Goal: Find specific page/section: Find specific page/section

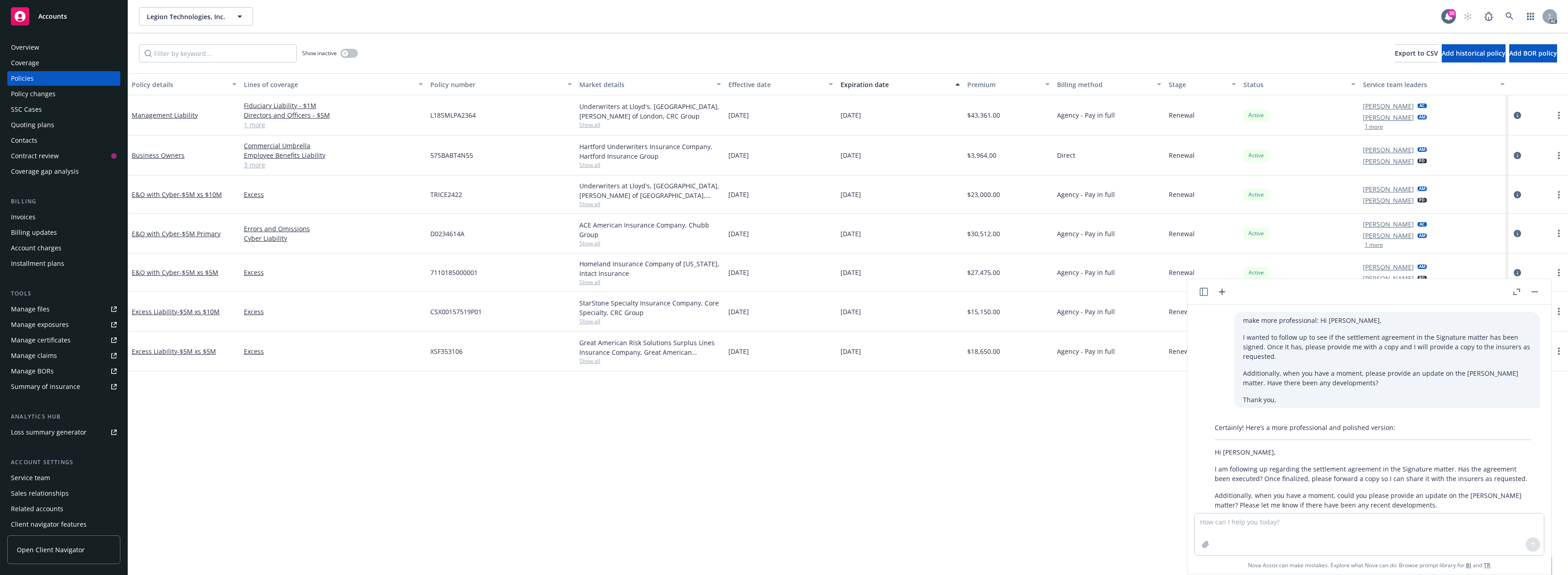
scroll to position [1284, 0]
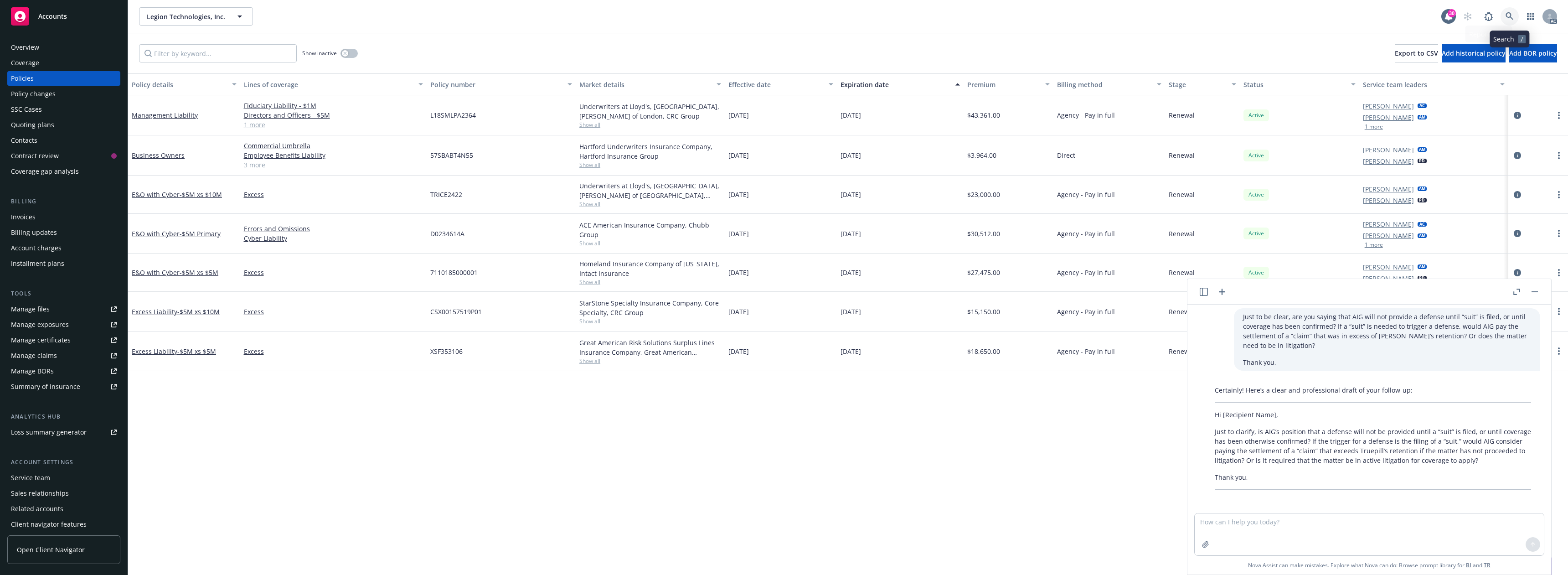
click at [1507, 15] on icon at bounding box center [1510, 17] width 8 height 8
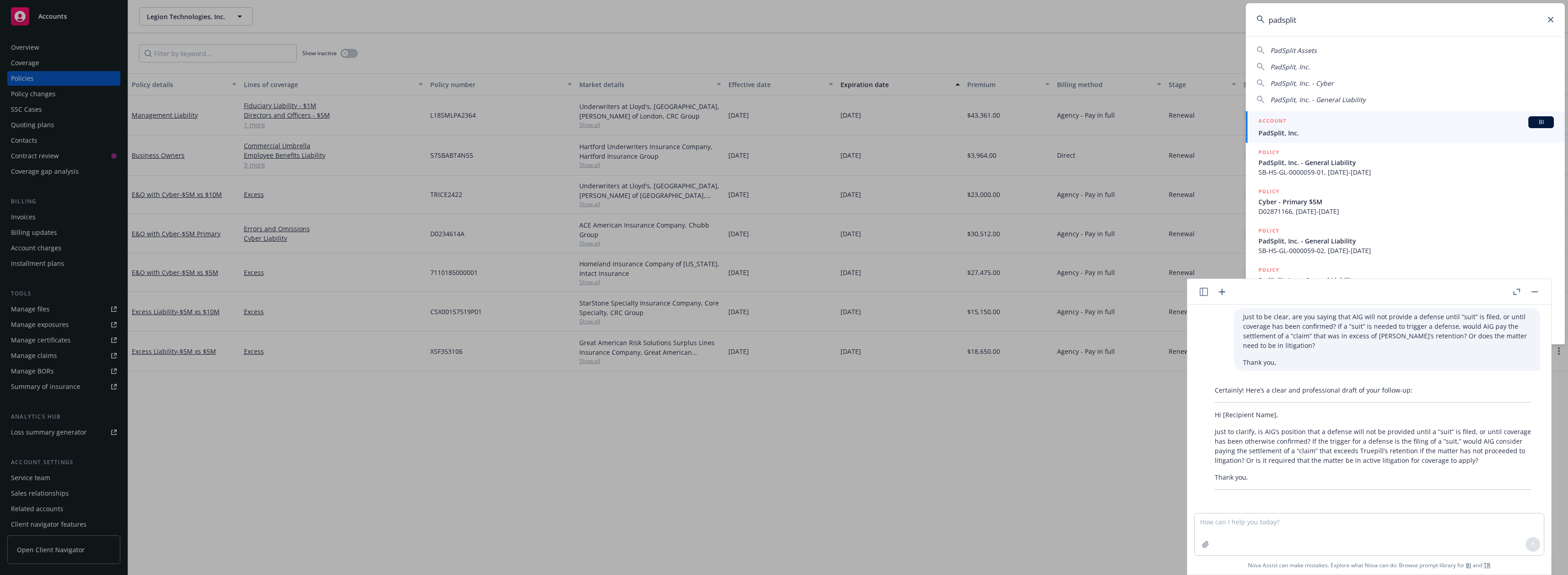
type input "padsplit"
click at [1303, 121] on div "ACCOUNT BI" at bounding box center [1406, 122] width 295 height 12
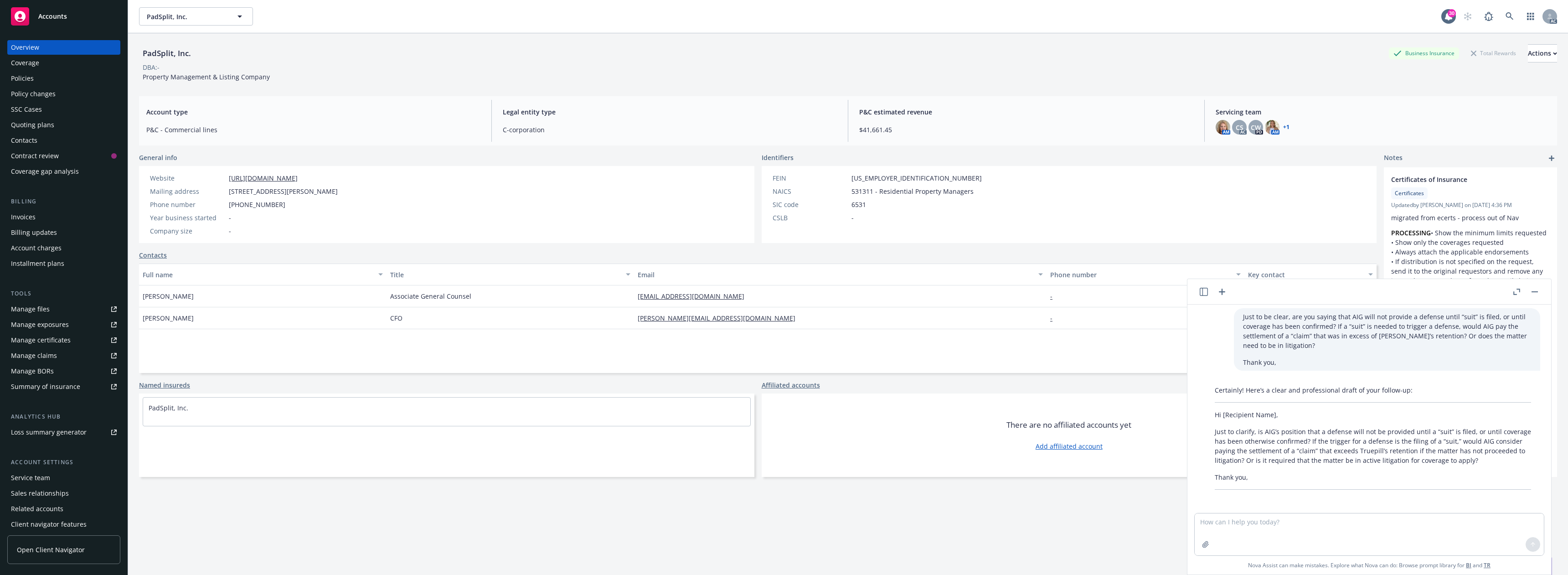
click at [47, 80] on div "Policies" at bounding box center [64, 78] width 106 height 15
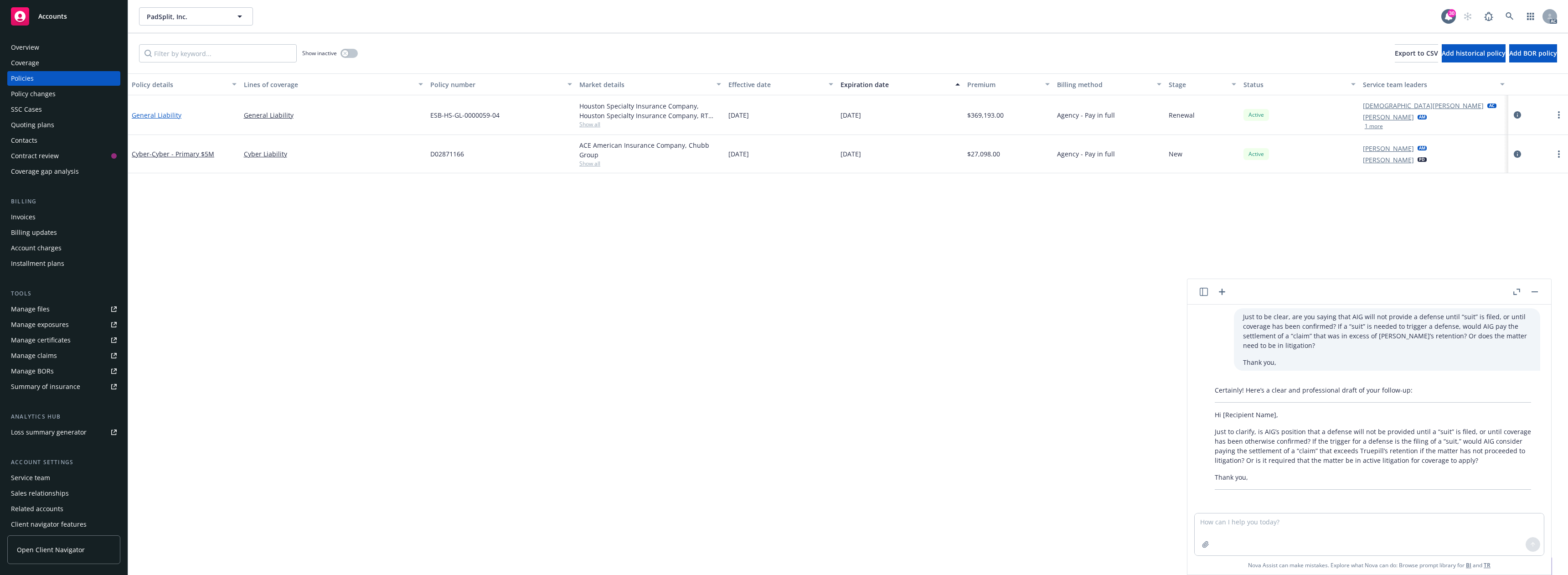
click at [158, 113] on link "General Liability" at bounding box center [156, 115] width 50 height 9
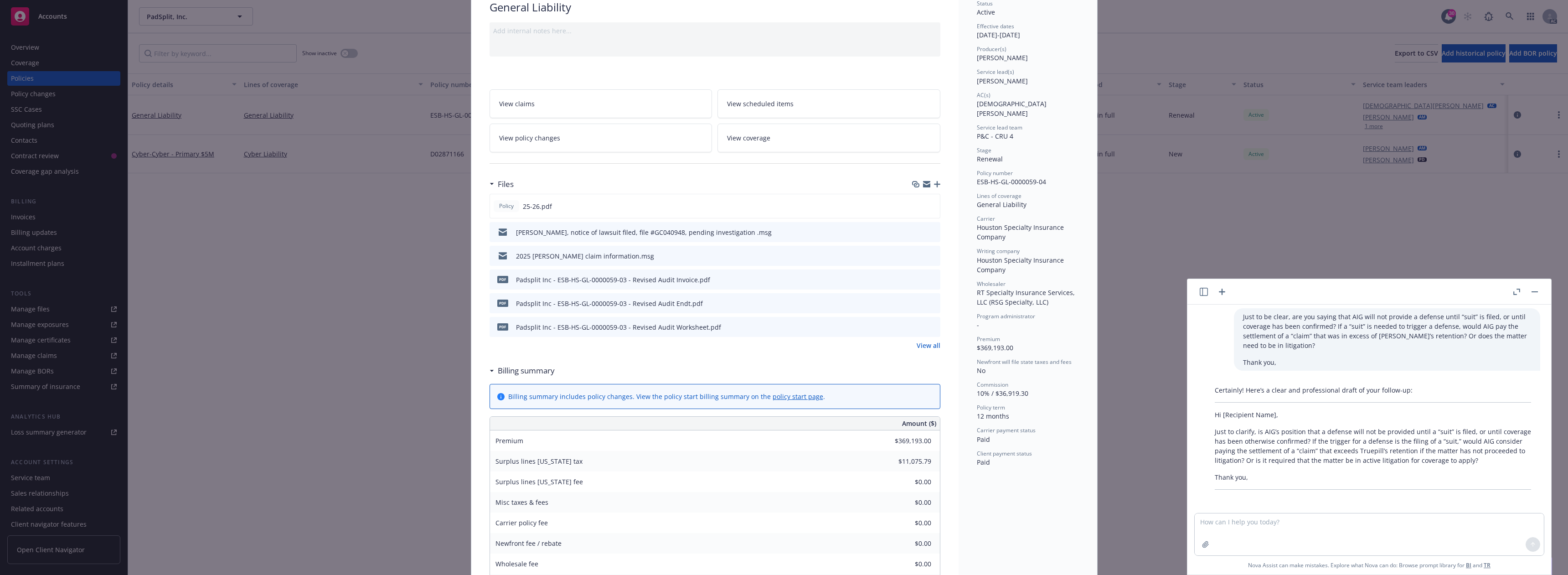
scroll to position [91, 0]
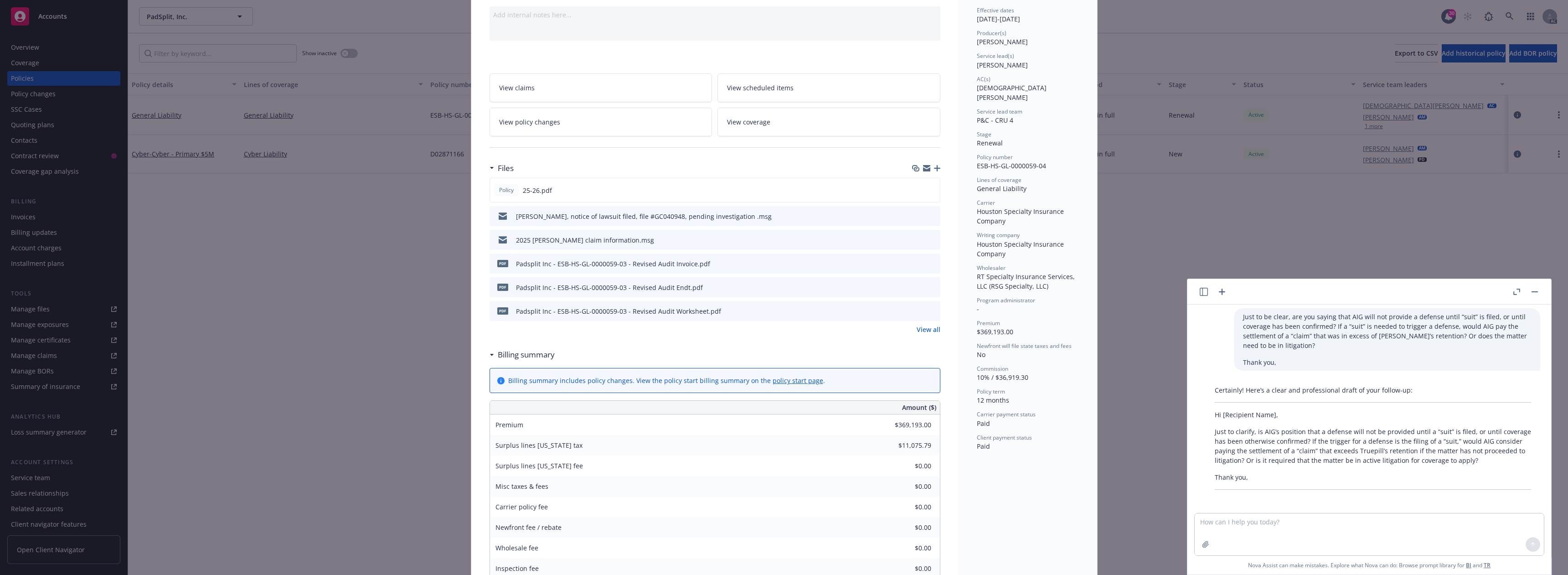
click at [927, 329] on link "View all" at bounding box center [929, 329] width 24 height 9
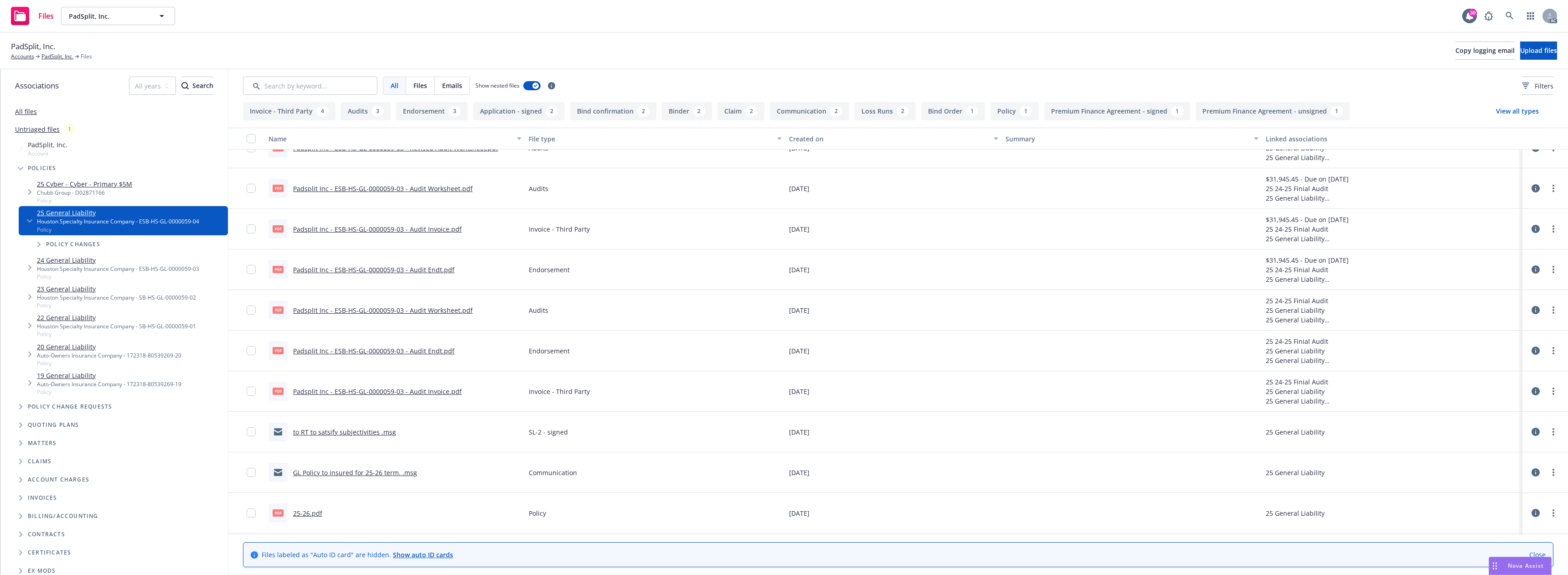
scroll to position [228, 0]
click at [351, 389] on link "to RT to satsify subjectivities .msg" at bounding box center [344, 386] width 103 height 9
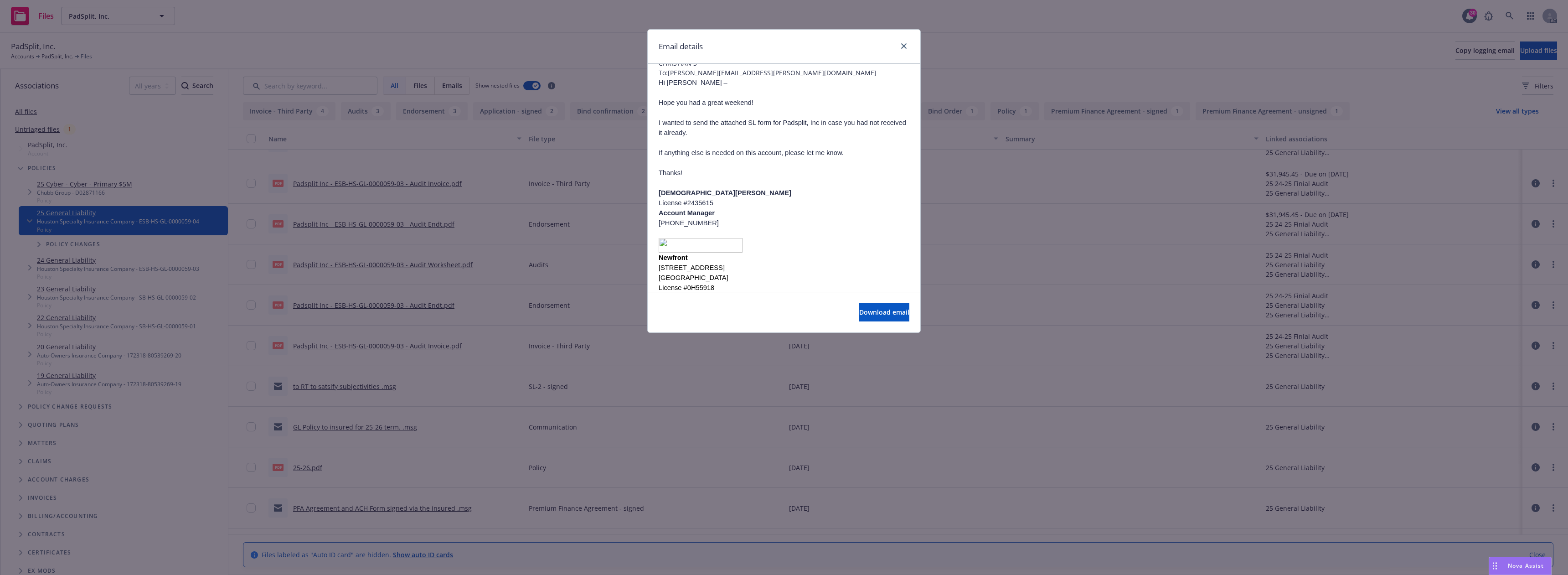
scroll to position [0, 0]
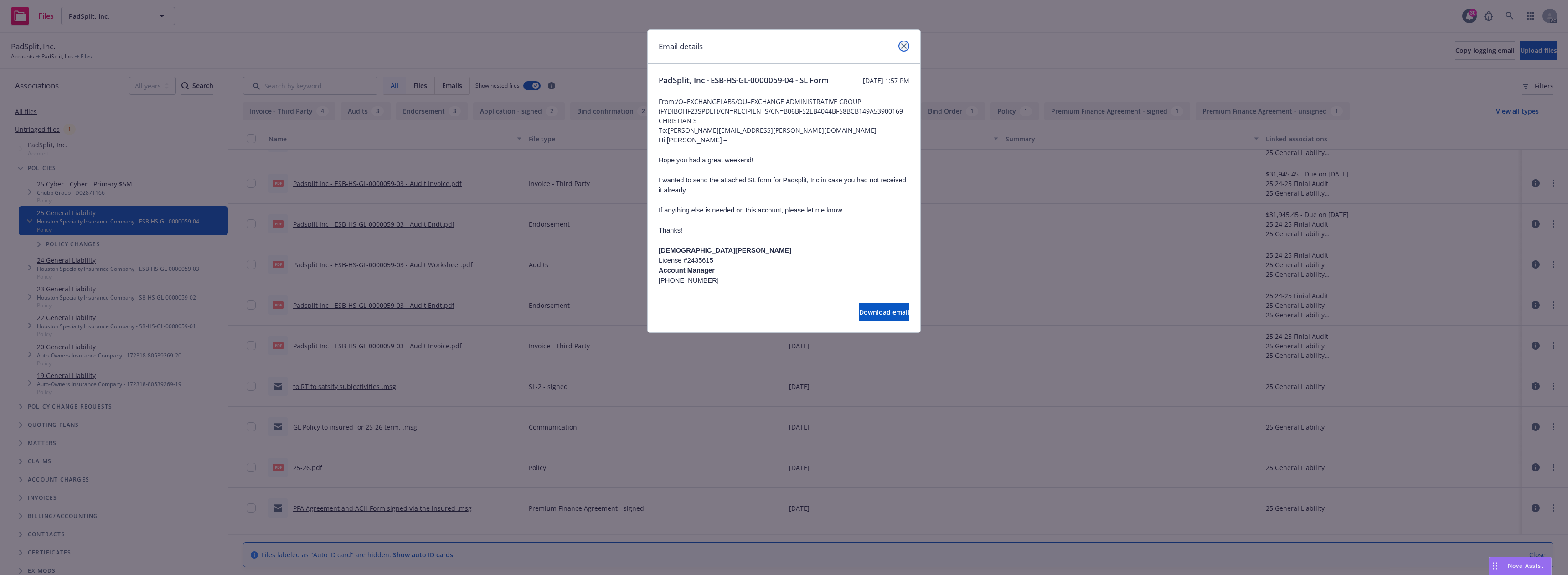
click at [907, 43] on link "close" at bounding box center [904, 46] width 11 height 11
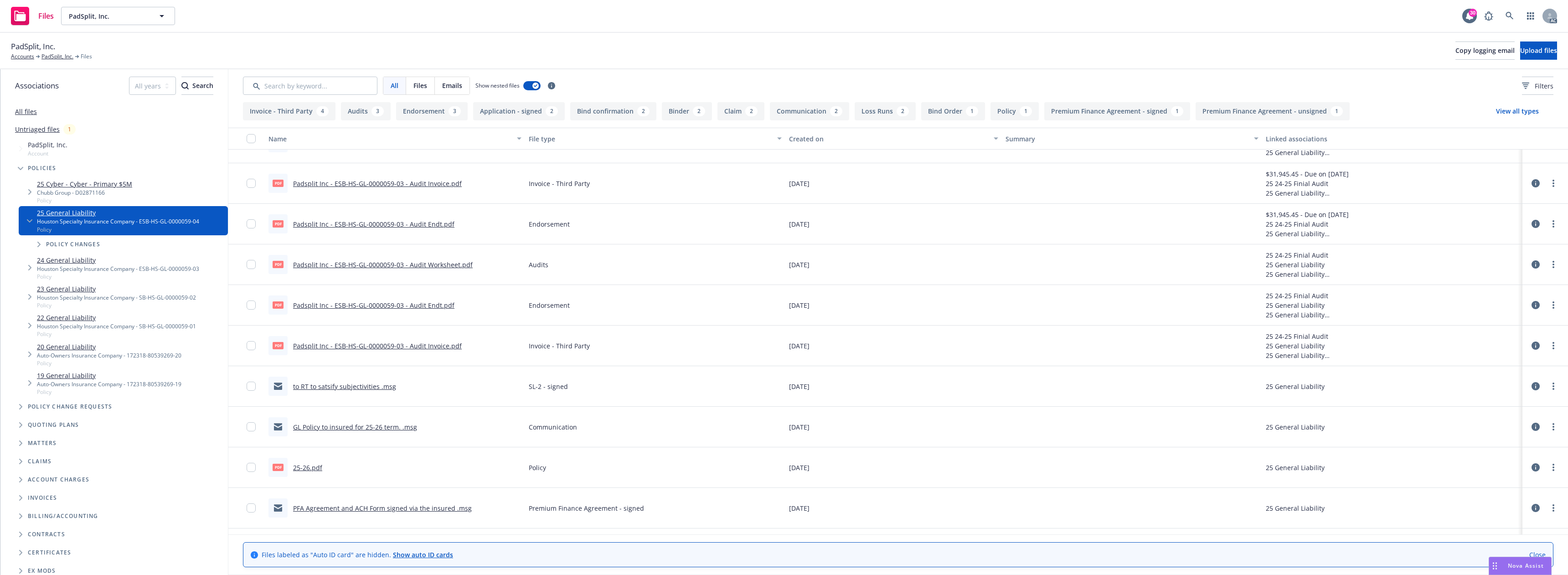
click at [305, 468] on link "25-26.pdf" at bounding box center [307, 467] width 29 height 9
click at [1510, 12] on icon at bounding box center [1510, 16] width 8 height 8
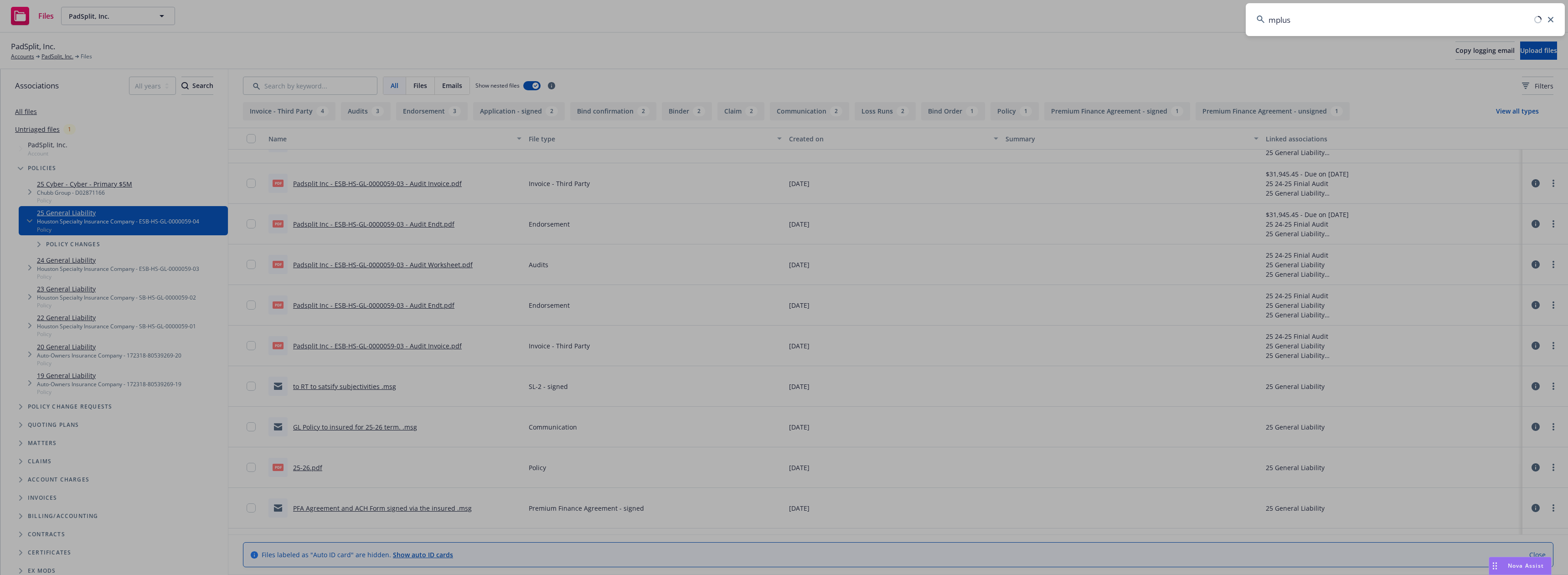
type input "mpluse"
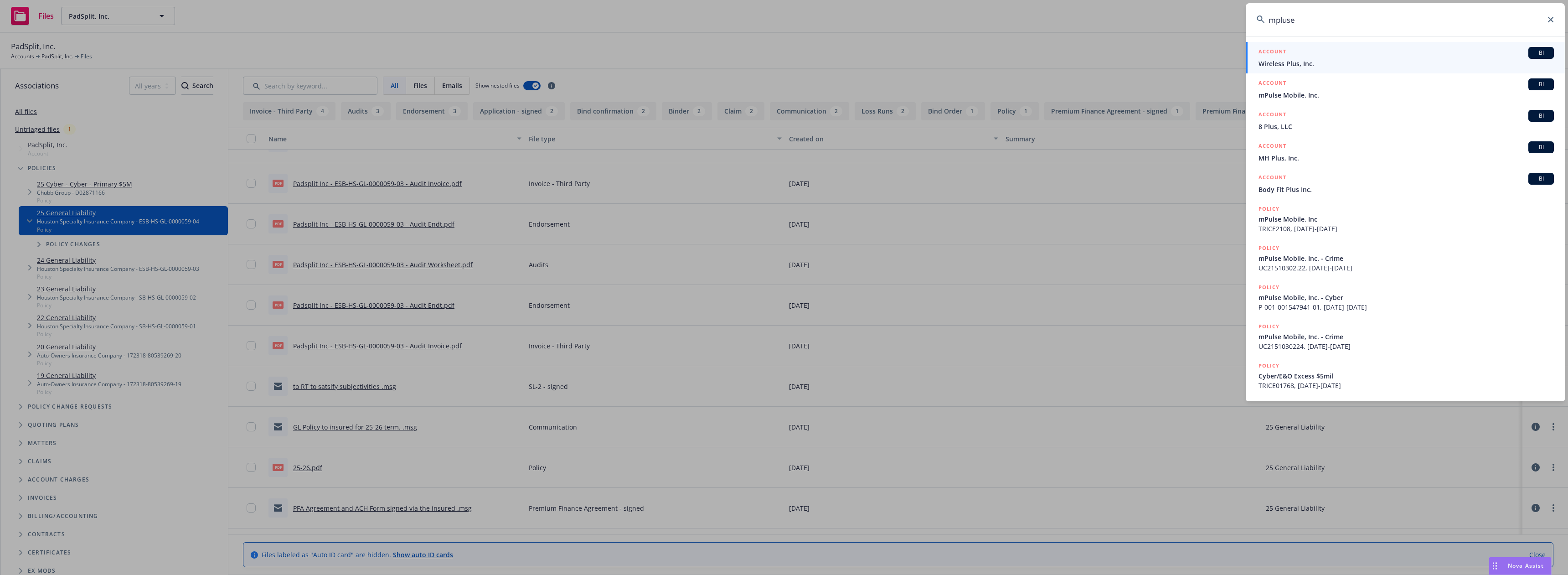
click at [1324, 91] on span "mPulse Mobile, Inc." at bounding box center [1406, 95] width 295 height 9
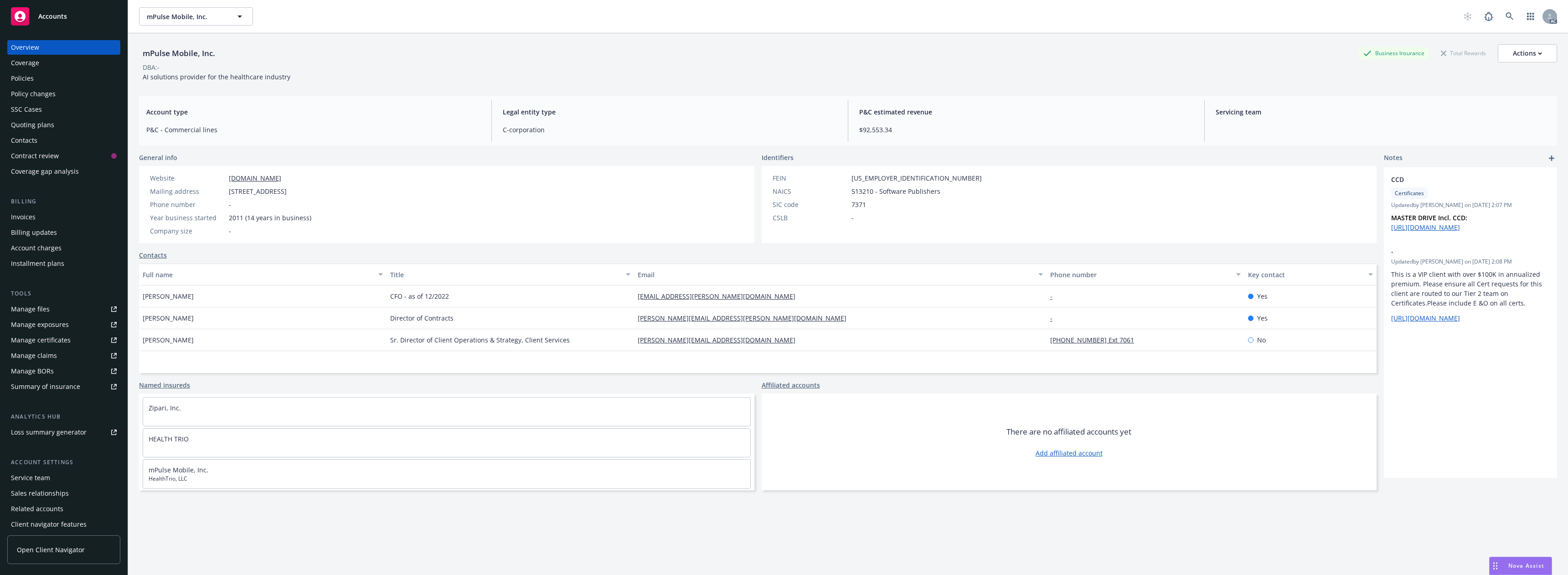
click at [36, 83] on div "Policies" at bounding box center [64, 78] width 106 height 15
